Goal: Check status: Check status

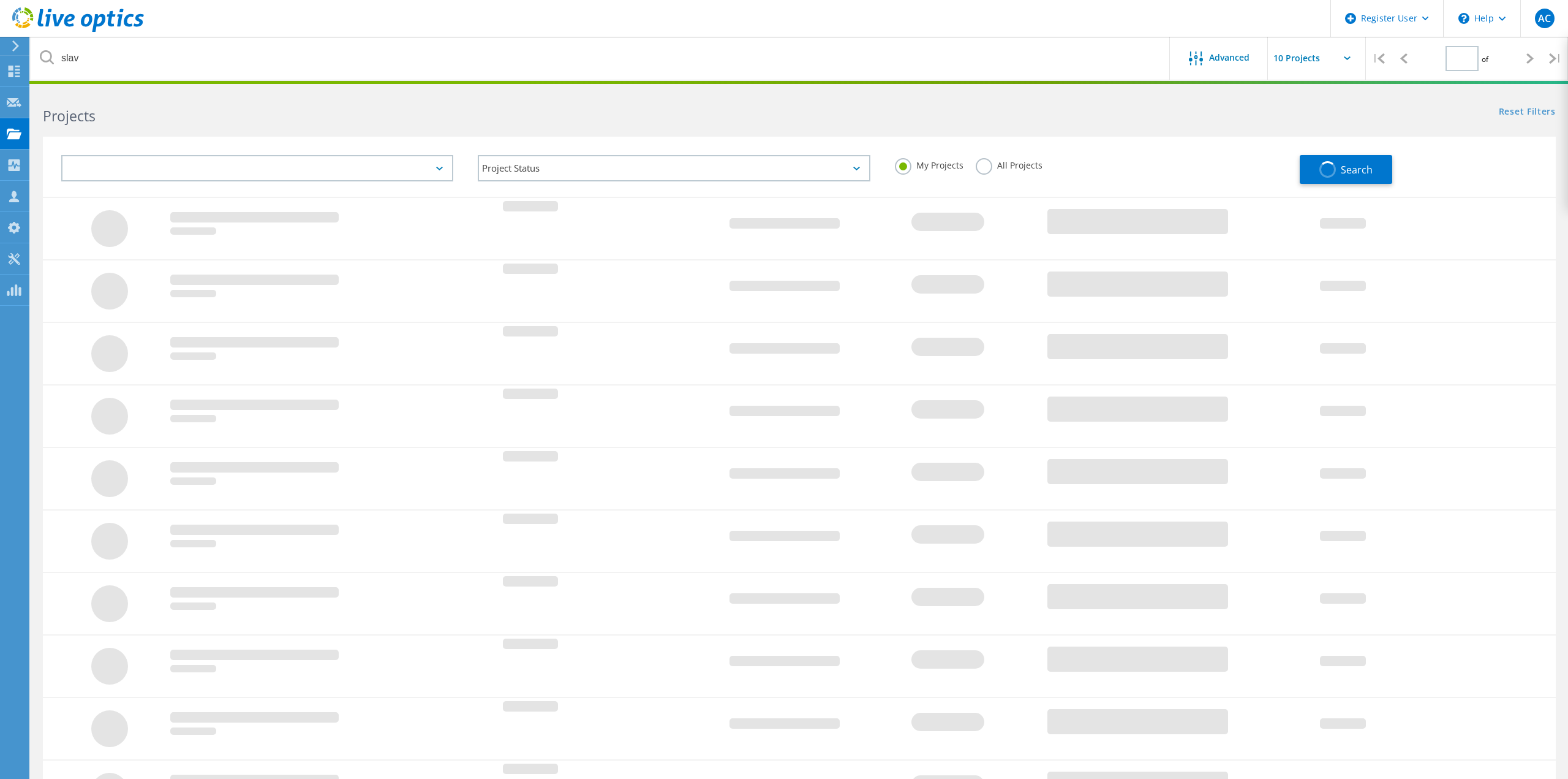
type input "1"
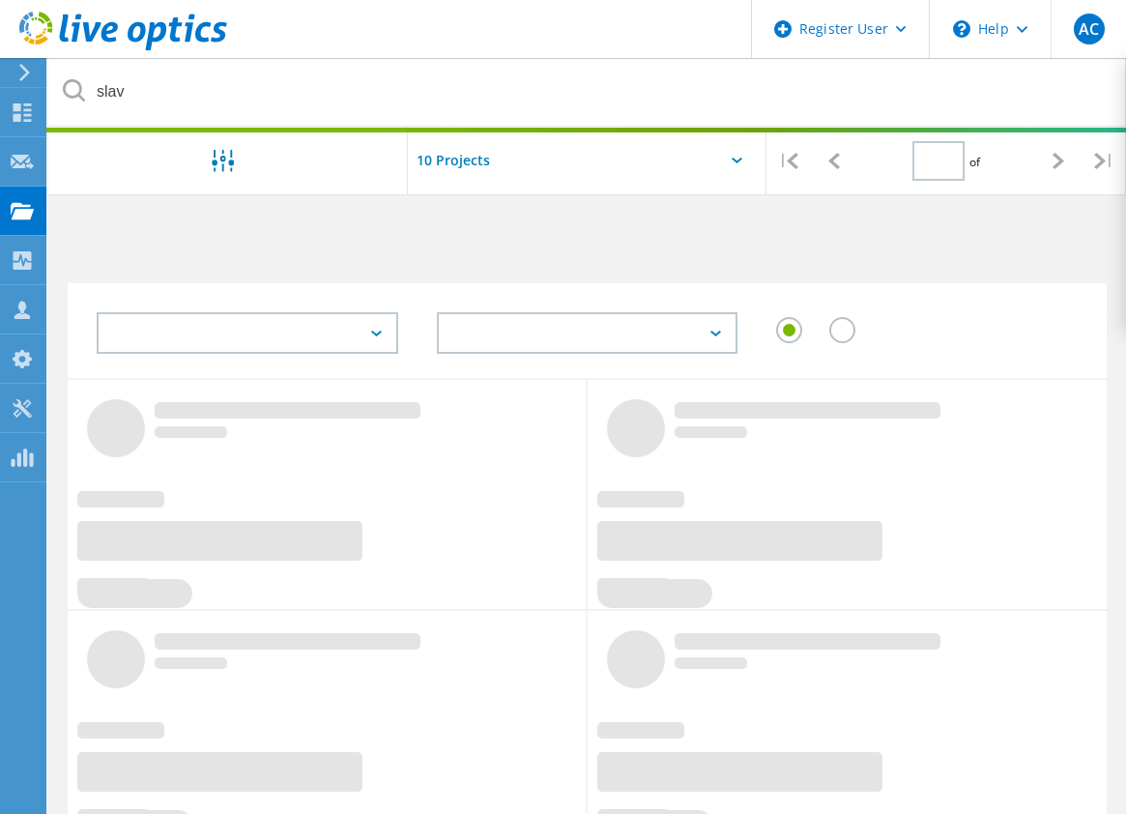
type input "1"
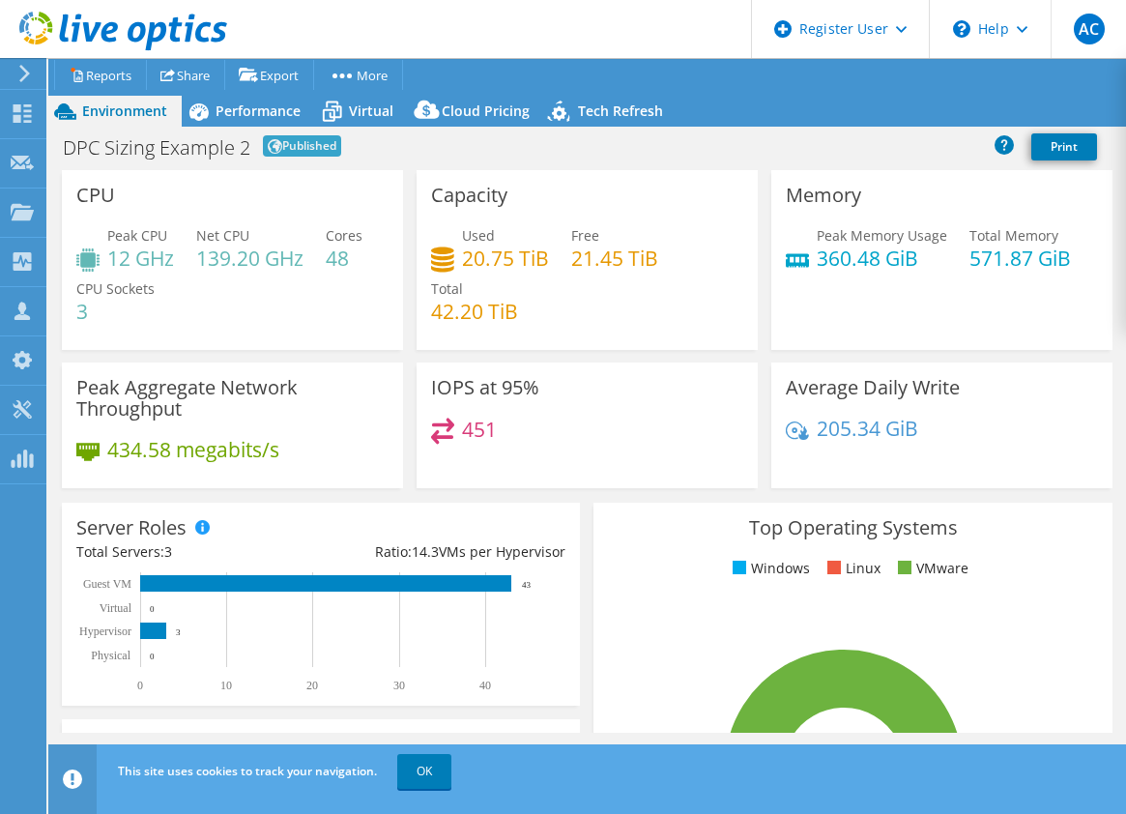
select select "EUFrankfurt"
select select "USD"
